Goal: Task Accomplishment & Management: Manage account settings

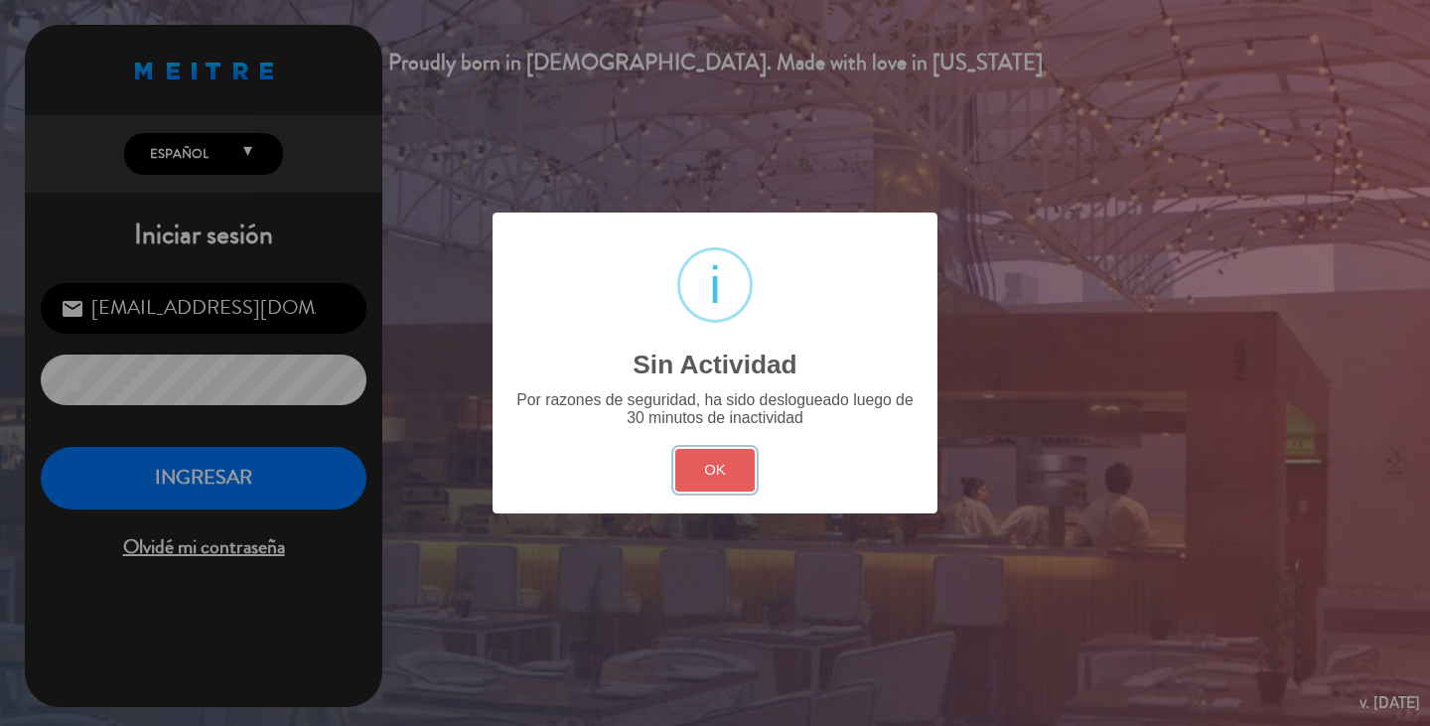
click at [731, 479] on button "OK" at bounding box center [715, 470] width 80 height 43
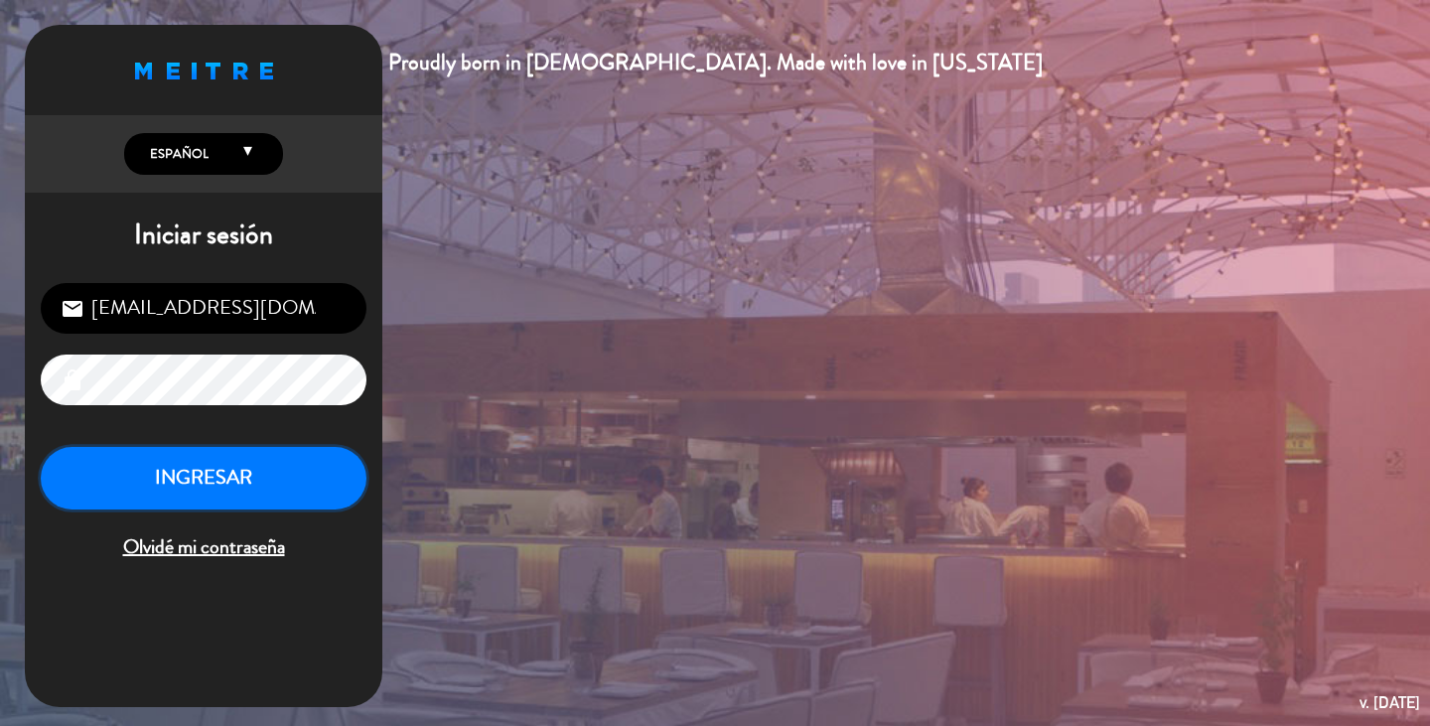
click at [314, 447] on button "INGRESAR" at bounding box center [204, 478] width 326 height 63
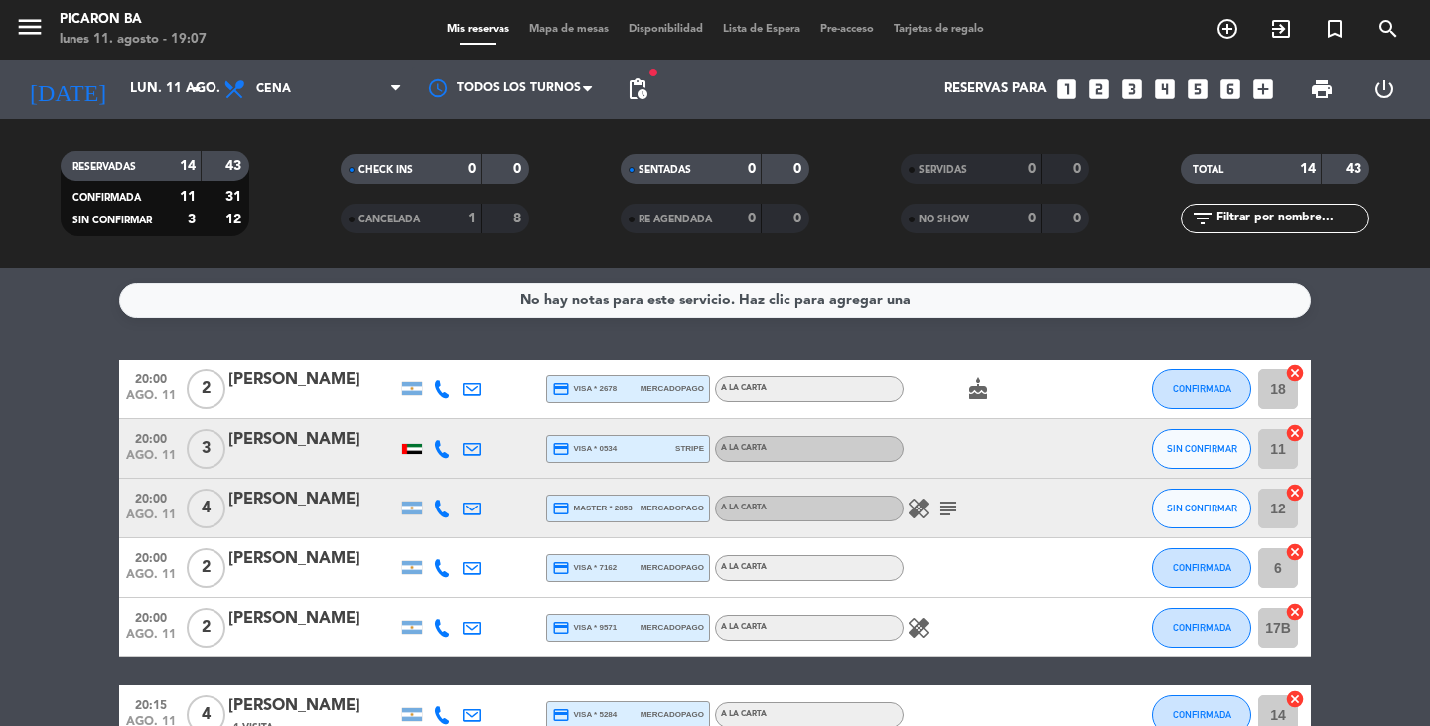
click at [946, 504] on icon "subject" at bounding box center [949, 509] width 24 height 24
click at [912, 498] on icon "healing" at bounding box center [919, 509] width 24 height 24
click at [919, 630] on icon "healing" at bounding box center [919, 628] width 24 height 24
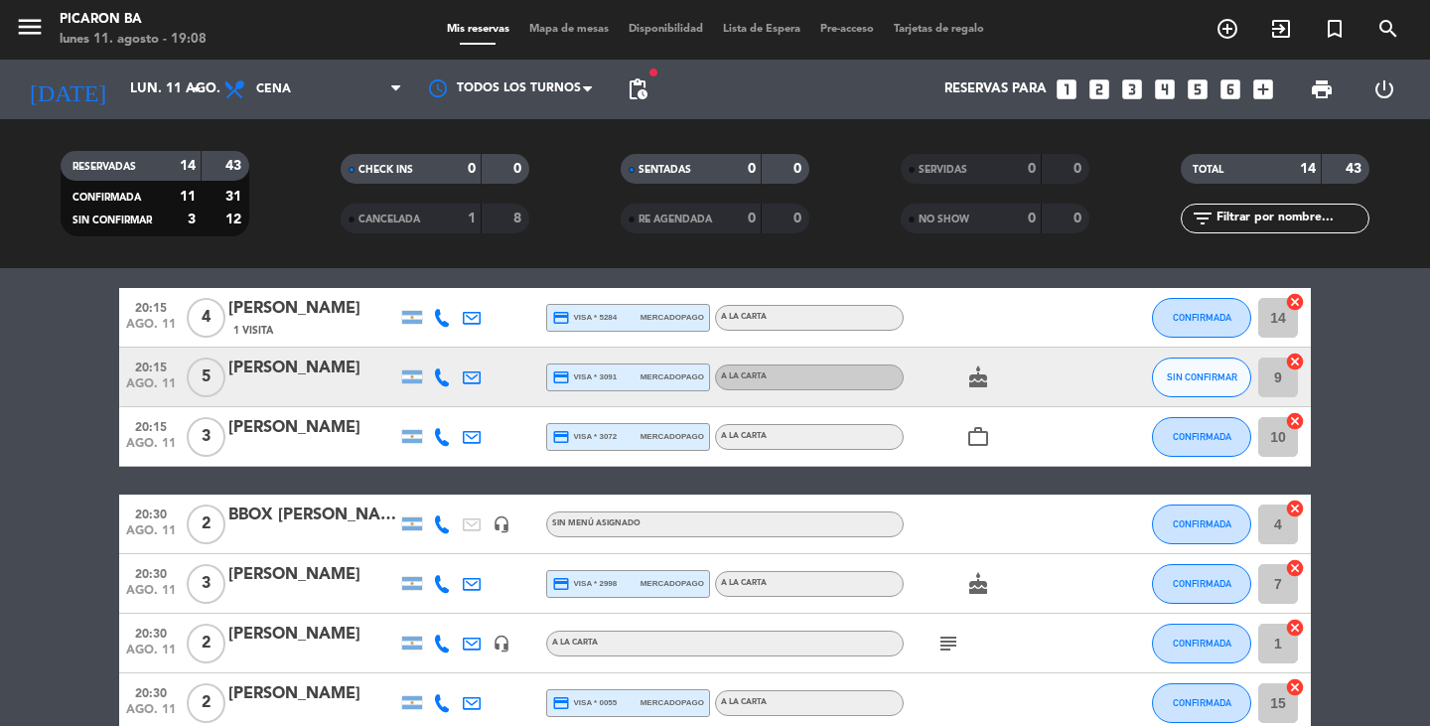
scroll to position [358, 0]
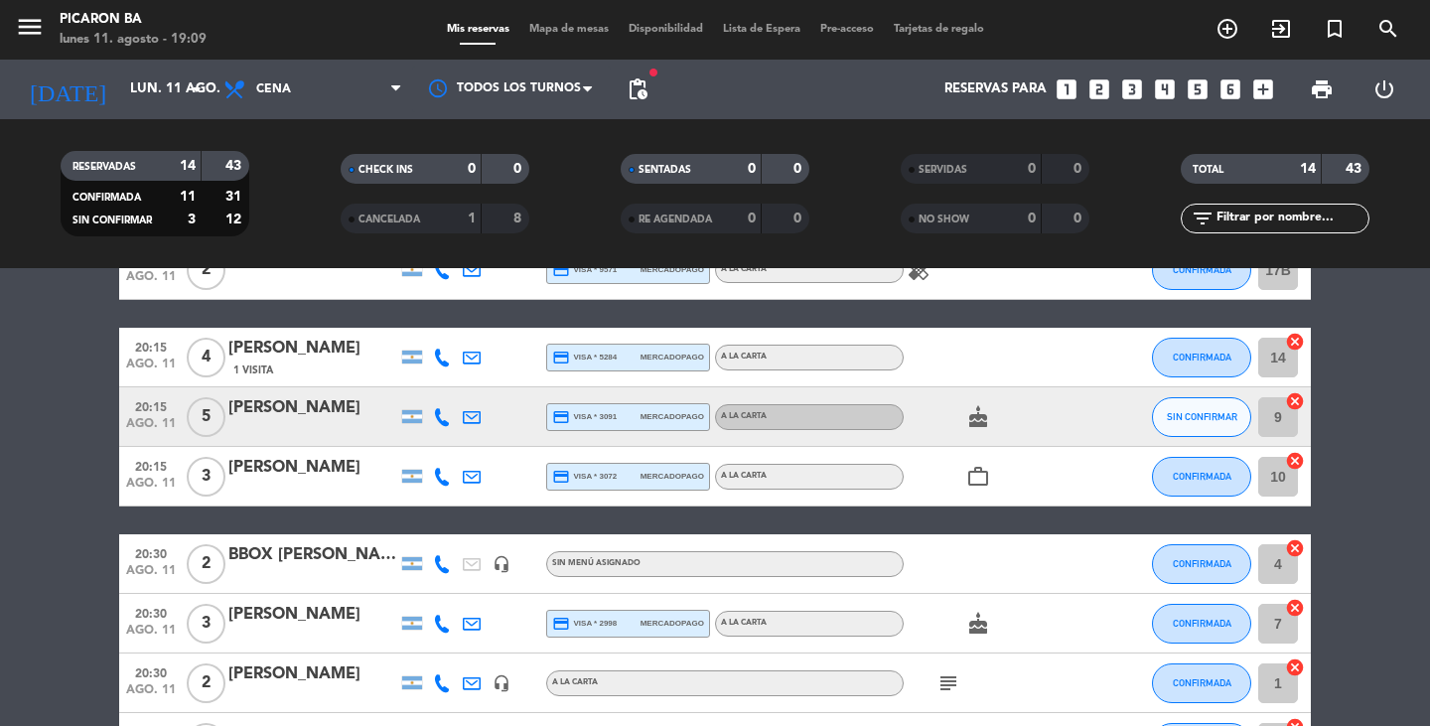
click at [995, 430] on div "cake" at bounding box center [993, 416] width 179 height 59
click at [977, 416] on icon "cake" at bounding box center [978, 417] width 24 height 24
click at [982, 475] on icon "work_outline" at bounding box center [978, 477] width 24 height 24
click at [1380, 385] on bookings-row "20:00 ago. 11 2 [PERSON_NAME] credit_card visa * 2678 mercadopago A LA CARTA ca…" at bounding box center [715, 461] width 1430 height 918
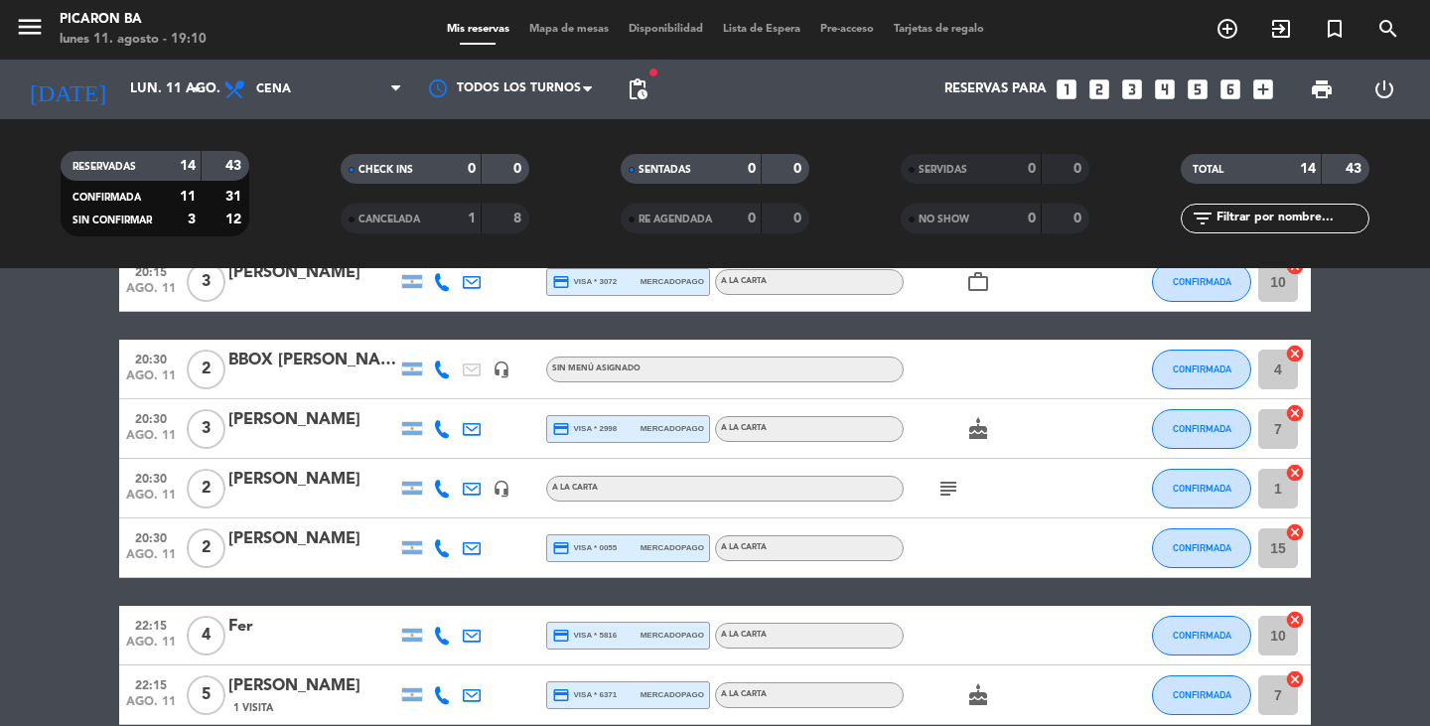
scroll to position [556, 0]
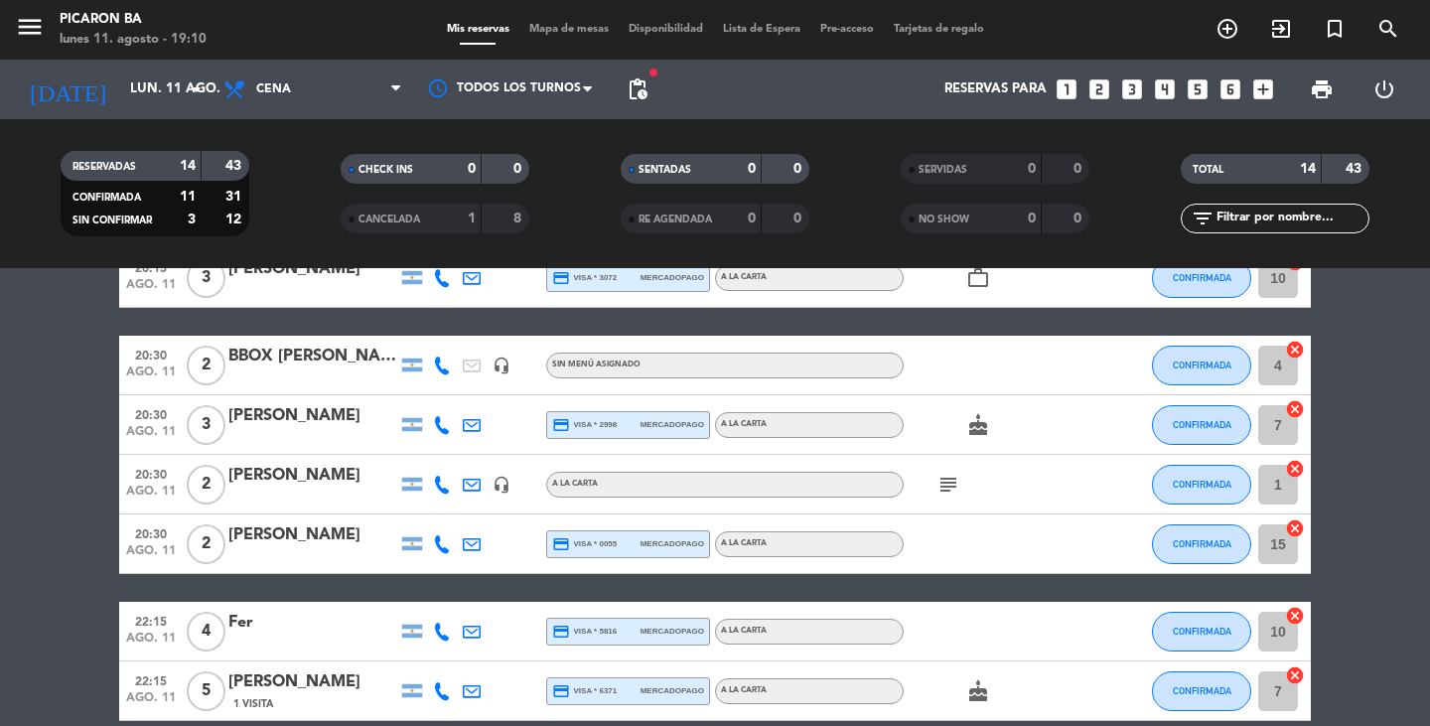
click at [971, 481] on div "subject" at bounding box center [993, 484] width 179 height 59
click at [951, 485] on icon "subject" at bounding box center [949, 485] width 24 height 24
click at [965, 533] on div at bounding box center [993, 543] width 179 height 59
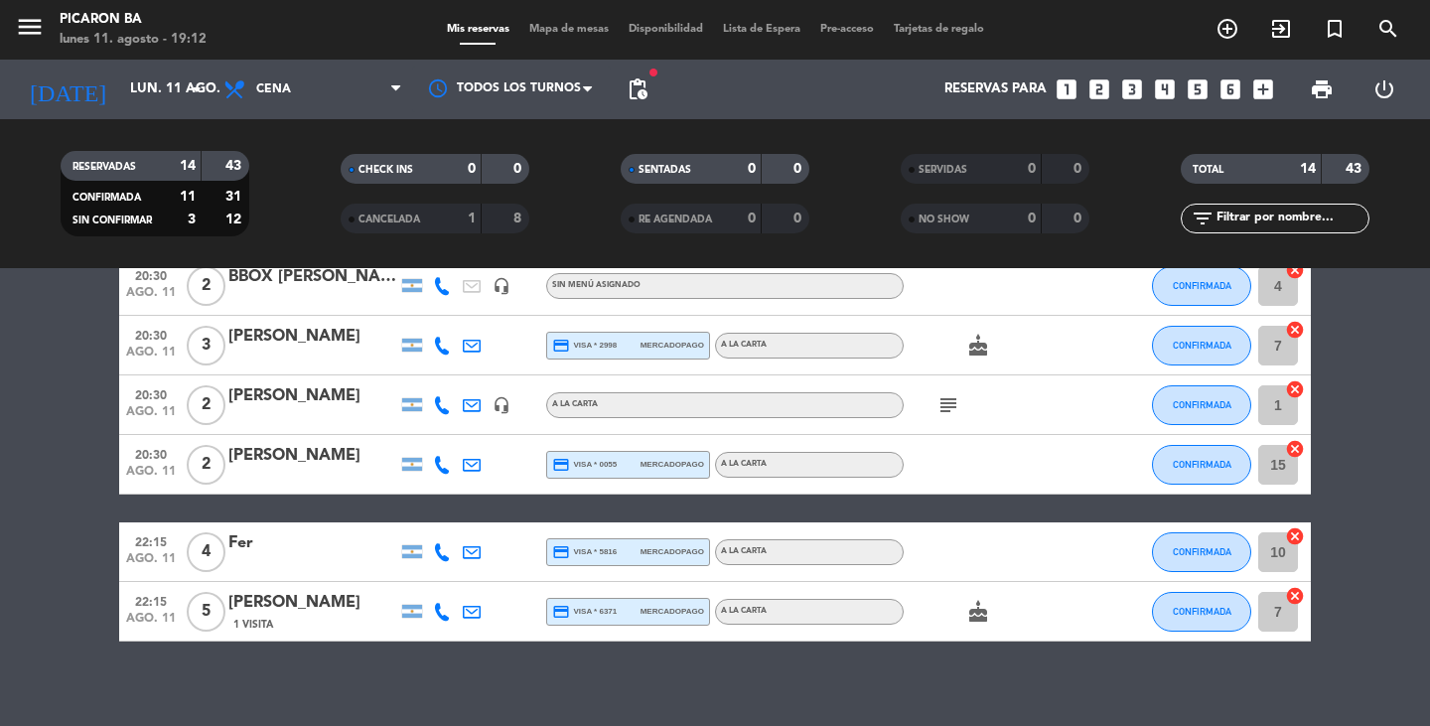
scroll to position [651, 0]
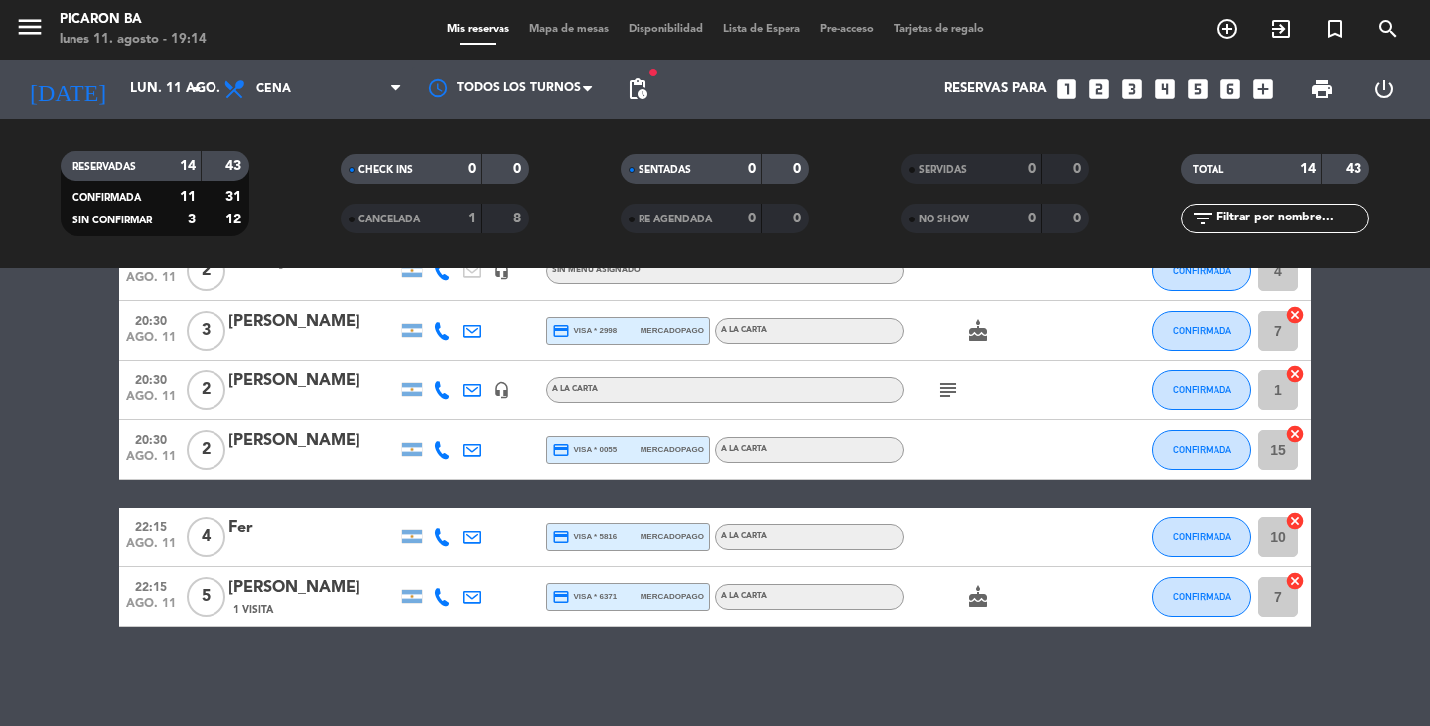
click at [59, 324] on bookings-row "20:00 ago. 11 2 [PERSON_NAME] credit_card visa * 2678 mercadopago A LA CARTA ca…" at bounding box center [715, 168] width 1430 height 918
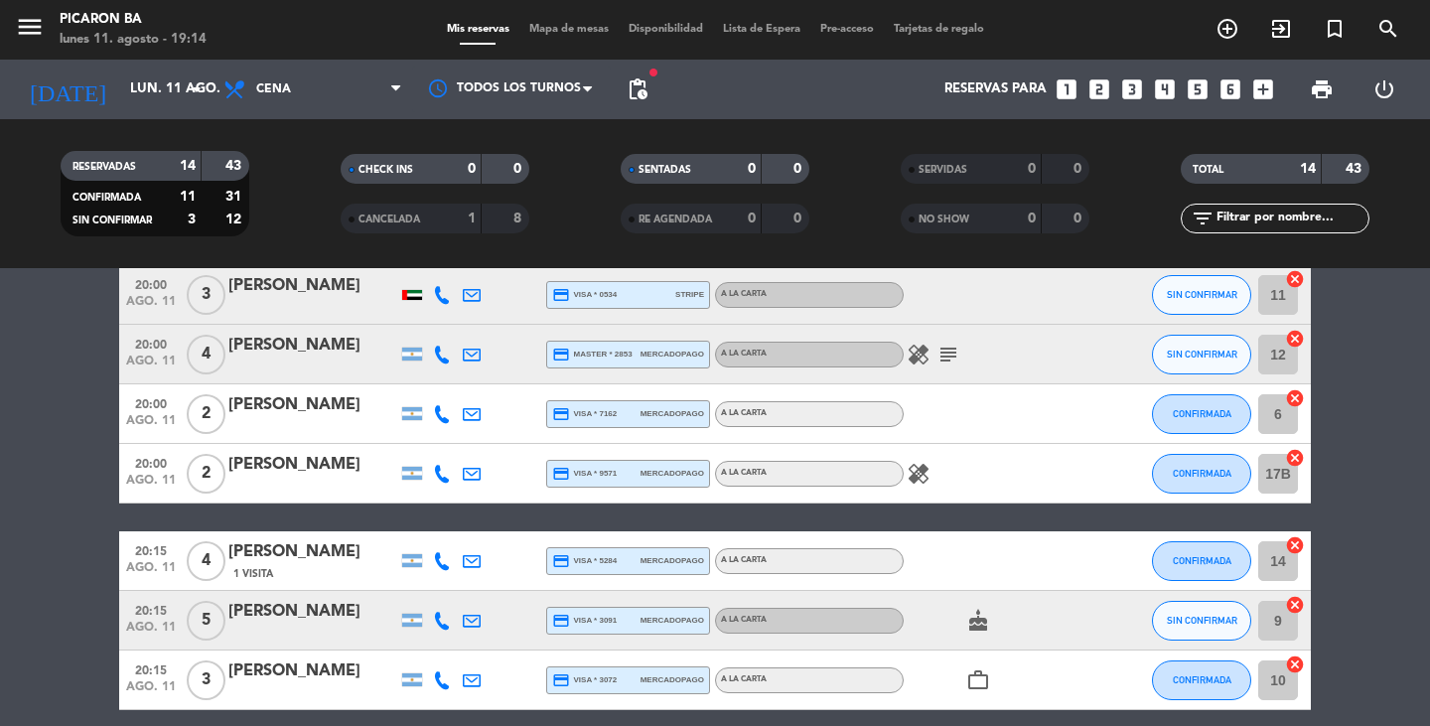
scroll to position [159, 0]
